Goal: Task Accomplishment & Management: Manage account settings

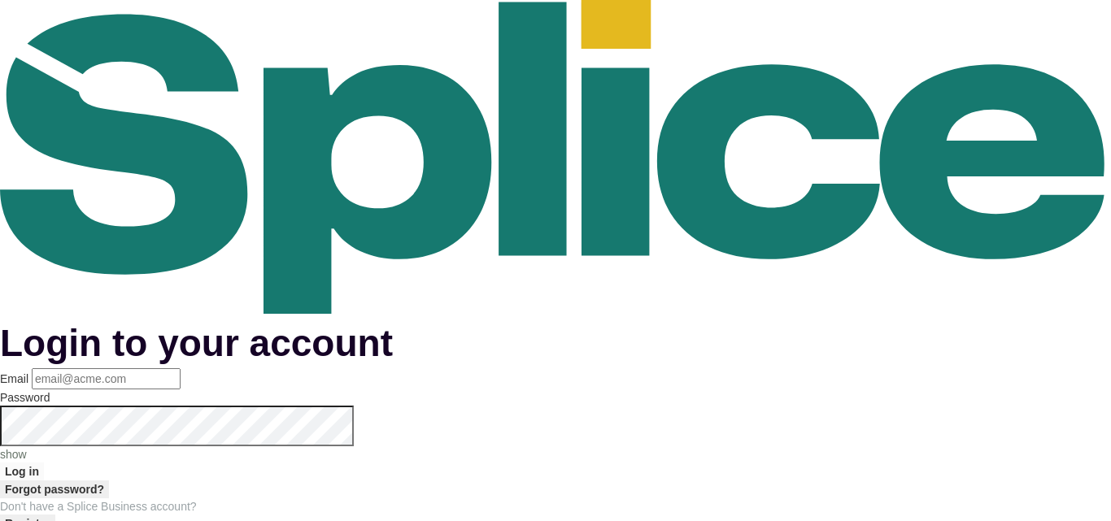
type input "hello@sylviaskidsssalon.com"
click at [44, 463] on button "Log in" at bounding box center [22, 472] width 44 height 18
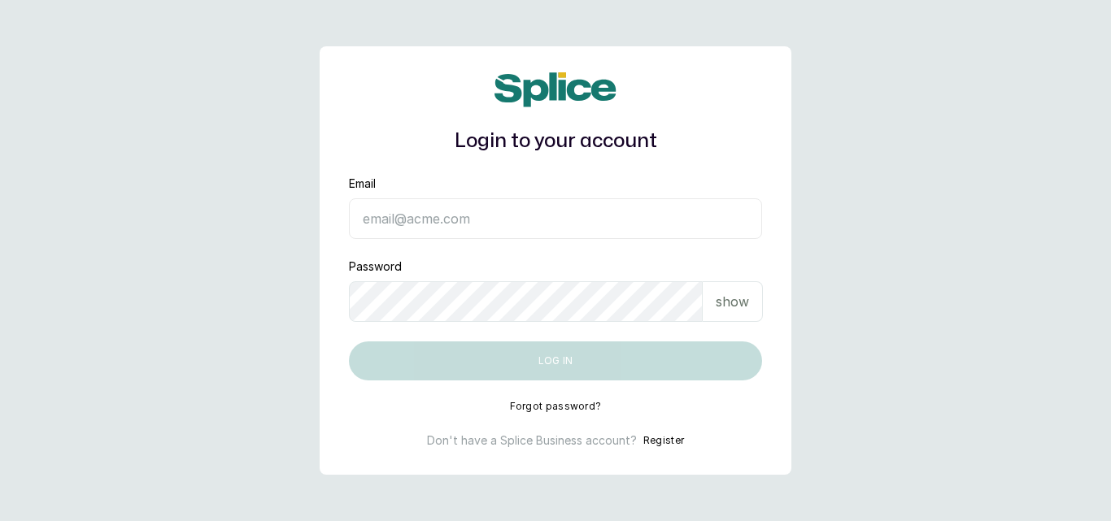
type input "hello@sylviaskidsssalon.com"
click at [587, 360] on button "Log in" at bounding box center [555, 361] width 413 height 39
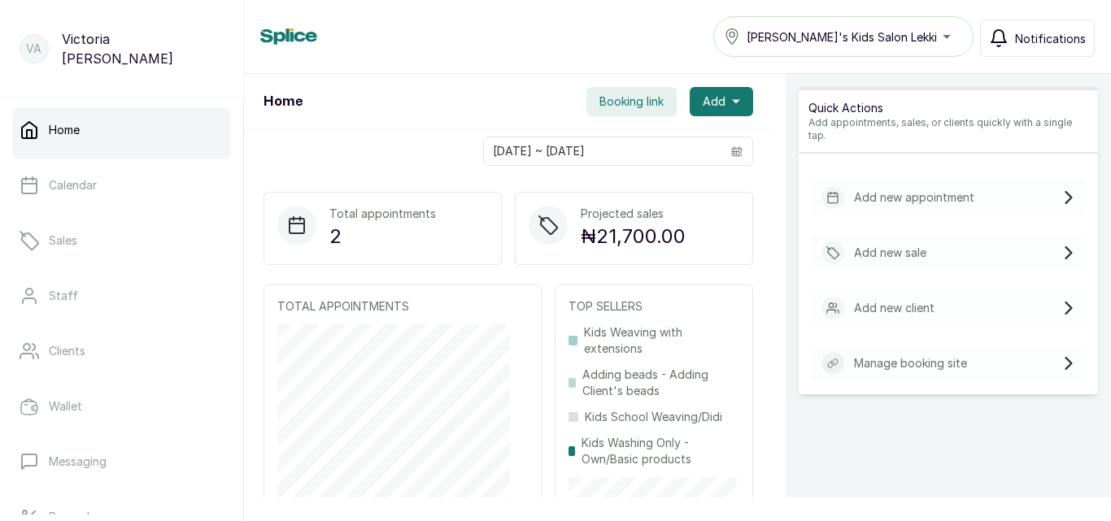
drag, startPoint x: 896, startPoint y: 53, endPoint x: 1011, endPoint y: 40, distance: 116.2
click at [1011, 40] on div "[PERSON_NAME]'s Kids Salon Lekki Notifications" at bounding box center [904, 36] width 382 height 41
click at [1015, 38] on button "Notifications" at bounding box center [1037, 38] width 115 height 37
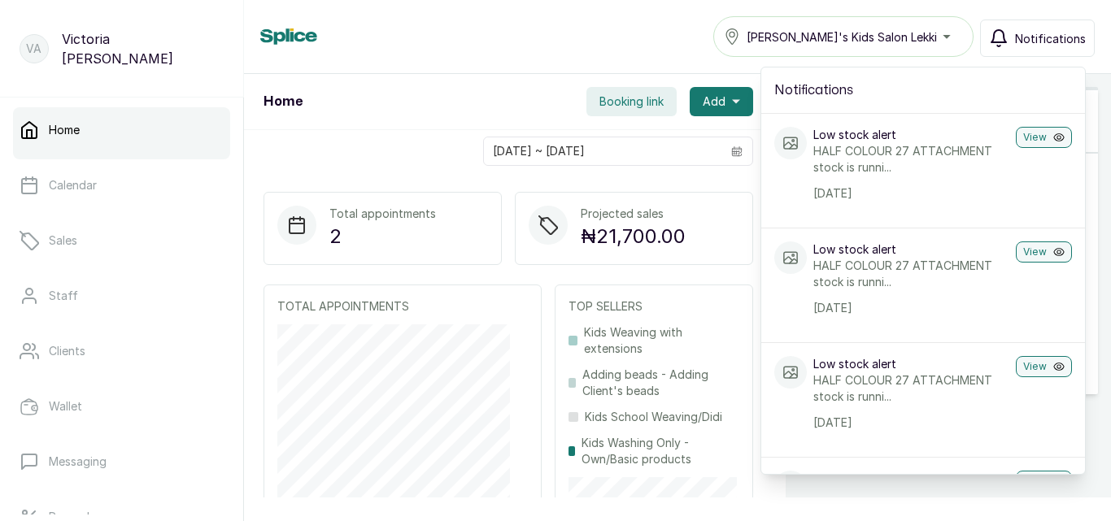
click at [1015, 38] on button "Notifications" at bounding box center [1037, 38] width 115 height 37
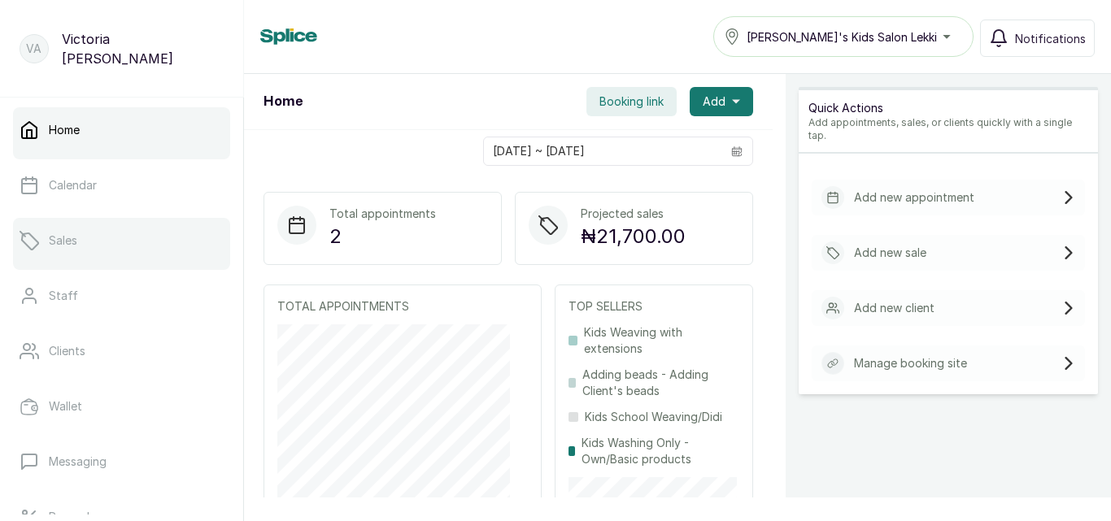
click at [103, 235] on link "Sales" at bounding box center [121, 241] width 217 height 46
